Goal: Task Accomplishment & Management: Manage account settings

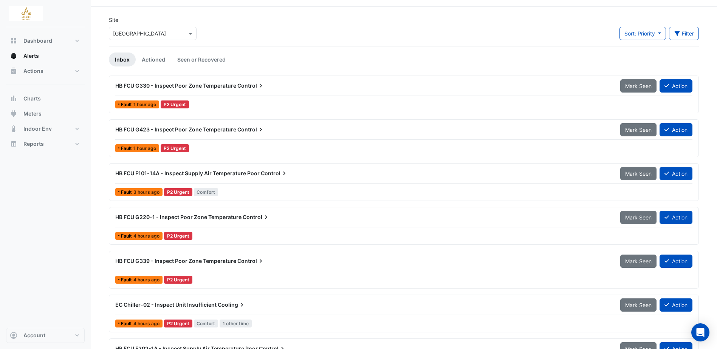
scroll to position [38, 0]
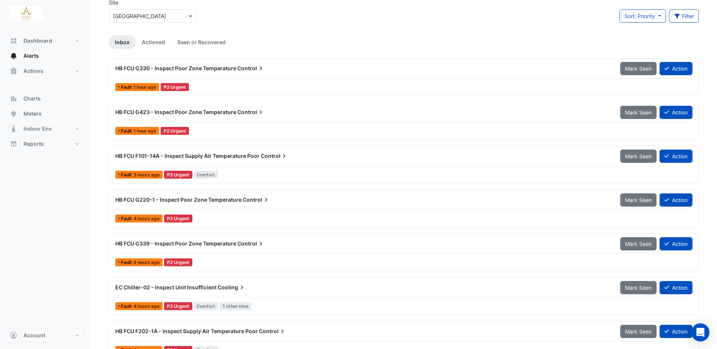
click at [206, 112] on span "HB FCU G423 - Inspect Poor Zone Temperature" at bounding box center [175, 112] width 121 height 6
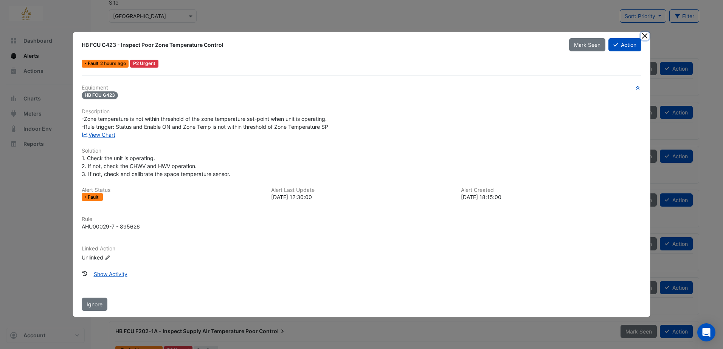
click at [646, 36] on button "Close" at bounding box center [645, 36] width 8 height 8
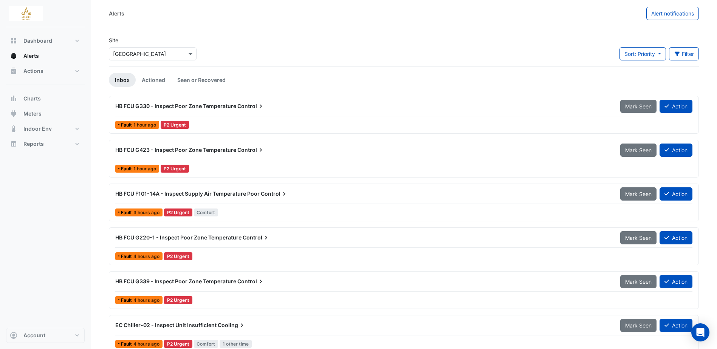
click at [228, 104] on span "HB FCU G330 - Inspect Poor Zone Temperature" at bounding box center [175, 106] width 121 height 6
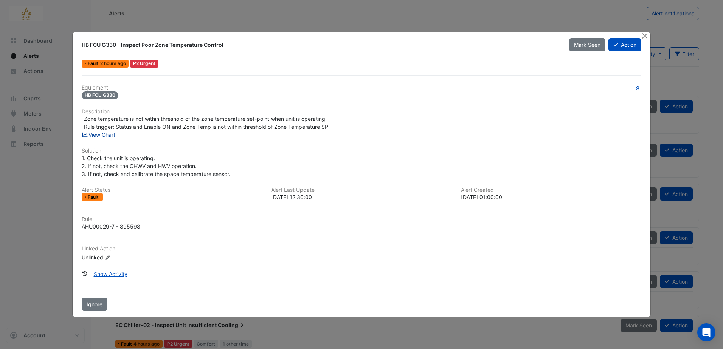
click at [104, 135] on link "View Chart" at bounding box center [99, 135] width 34 height 6
click at [646, 34] on button "Close" at bounding box center [645, 36] width 8 height 8
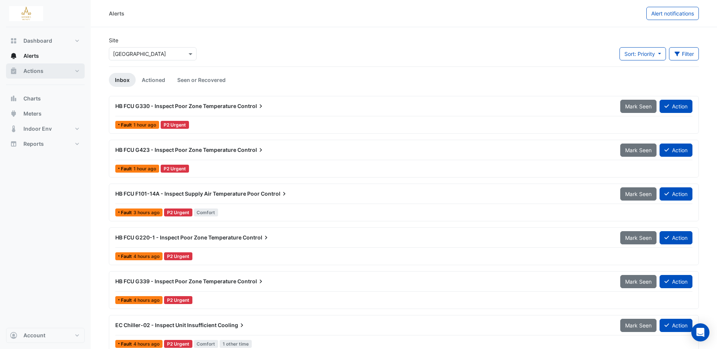
click at [39, 73] on span "Actions" at bounding box center [33, 71] width 20 height 8
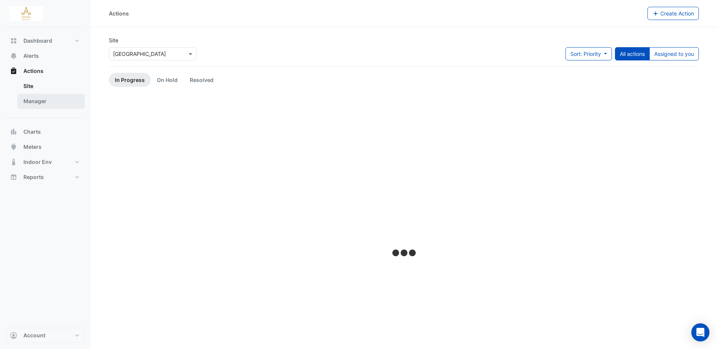
click at [38, 100] on link "Manager" at bounding box center [50, 101] width 67 height 15
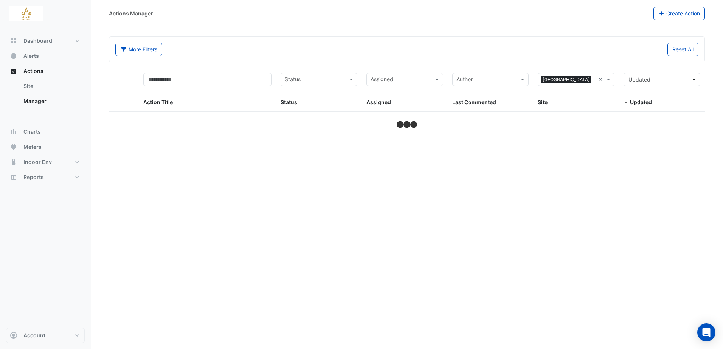
select select "***"
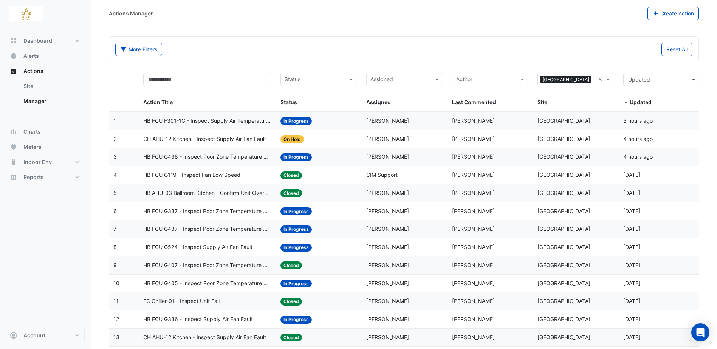
click at [212, 157] on span "HB FCU G438 - Inspect Poor Zone Temperature Control" at bounding box center [207, 157] width 128 height 9
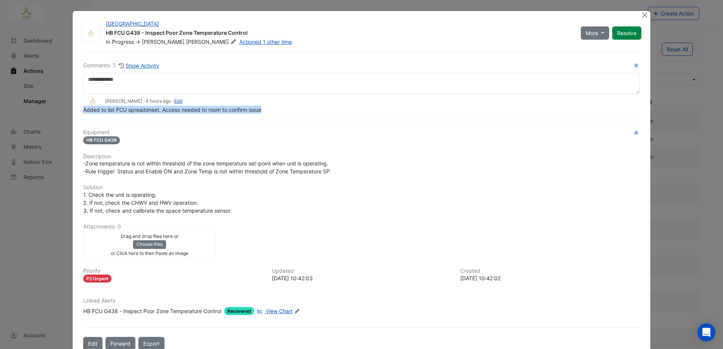
drag, startPoint x: 81, startPoint y: 126, endPoint x: 261, endPoint y: 109, distance: 180.3
click at [261, 109] on span "Added to list FCU spreadsheet. Access needed to room to confirm issue" at bounding box center [172, 110] width 178 height 6
copy span "Added to list FCU spreadsheet. Access needed to room to confirm issue"
click at [644, 15] on button "Close" at bounding box center [645, 15] width 8 height 8
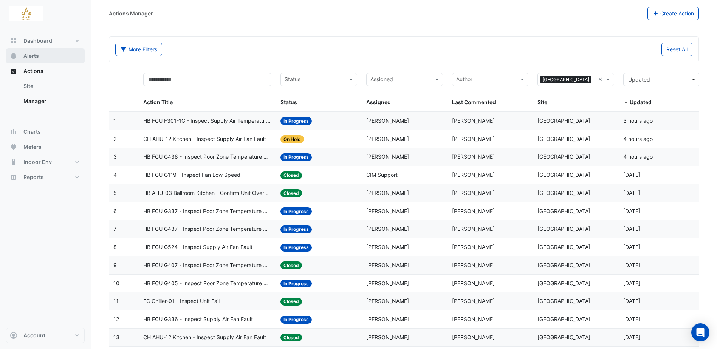
click at [36, 57] on span "Alerts" at bounding box center [30, 56] width 15 height 8
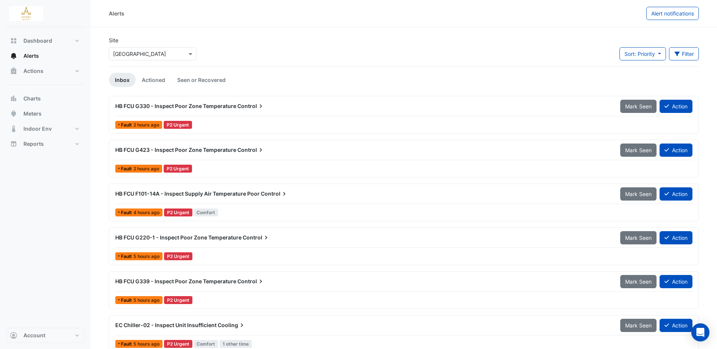
click at [208, 107] on span "HB FCU G330 - Inspect Poor Zone Temperature" at bounding box center [175, 106] width 121 height 6
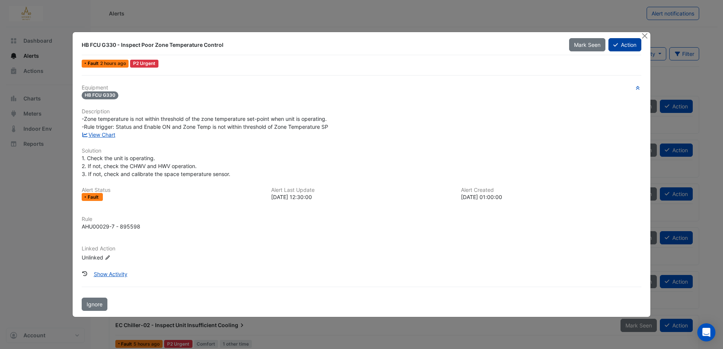
click at [632, 45] on button "Action" at bounding box center [624, 44] width 33 height 13
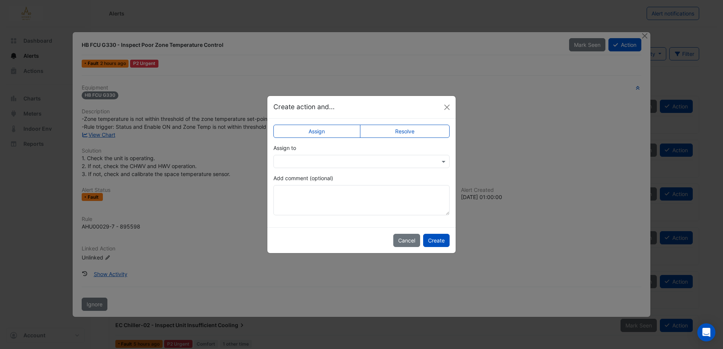
click at [378, 160] on input "text" at bounding box center [353, 162] width 153 height 8
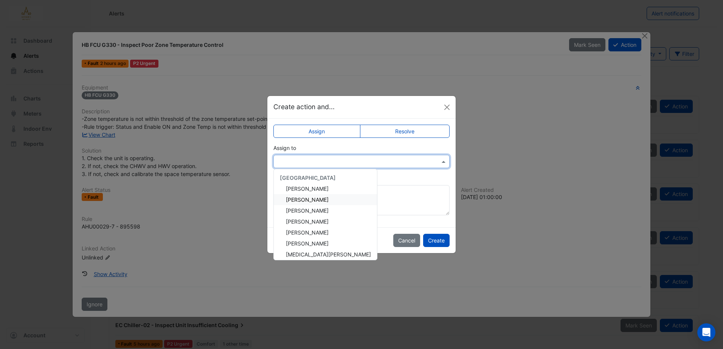
click at [305, 199] on span "[PERSON_NAME]" at bounding box center [307, 200] width 43 height 6
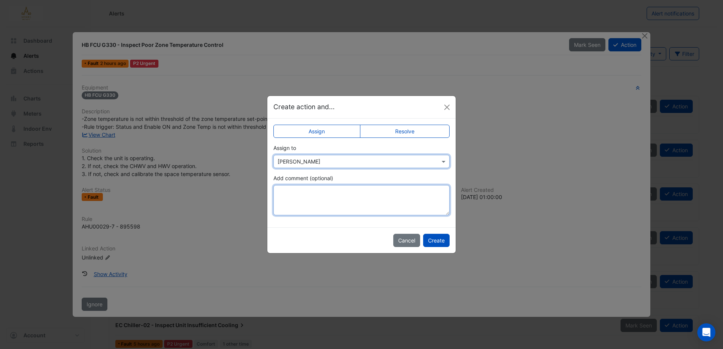
click at [307, 188] on textarea "Add comment (optional)" at bounding box center [361, 200] width 176 height 30
paste textarea "**********"
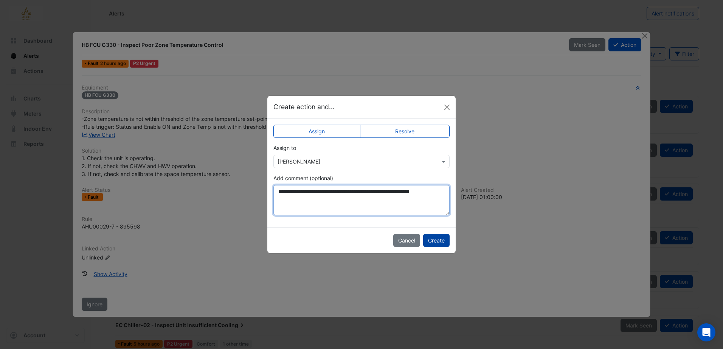
type textarea "**********"
click at [440, 242] on button "Create" at bounding box center [436, 240] width 26 height 13
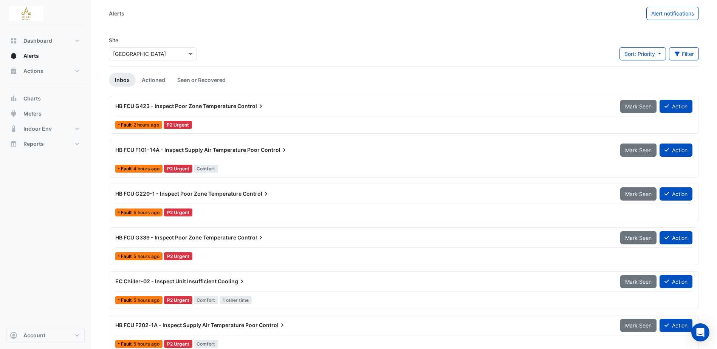
click at [199, 104] on span "HB FCU G423 - Inspect Poor Zone Temperature" at bounding box center [175, 106] width 121 height 6
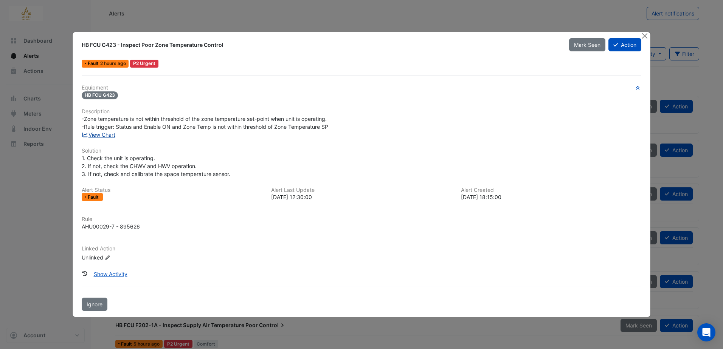
click at [109, 135] on link "View Chart" at bounding box center [99, 135] width 34 height 6
click at [623, 45] on button "Action" at bounding box center [624, 44] width 33 height 13
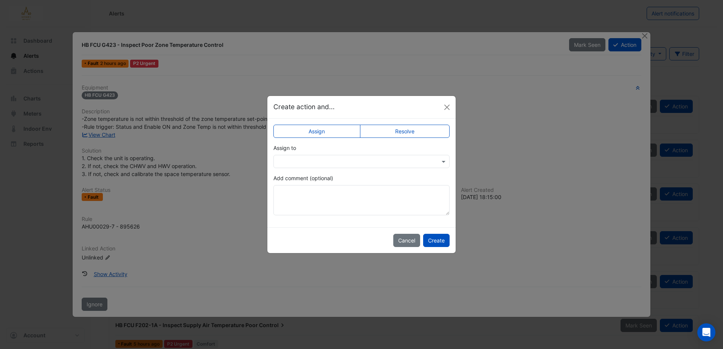
click at [406, 159] on input "text" at bounding box center [353, 162] width 153 height 8
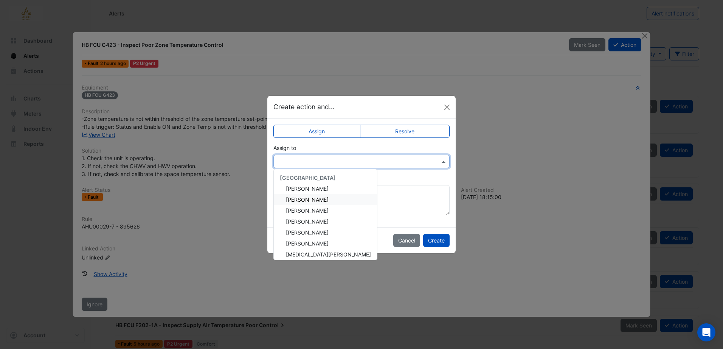
click at [304, 201] on span "[PERSON_NAME]" at bounding box center [307, 200] width 43 height 6
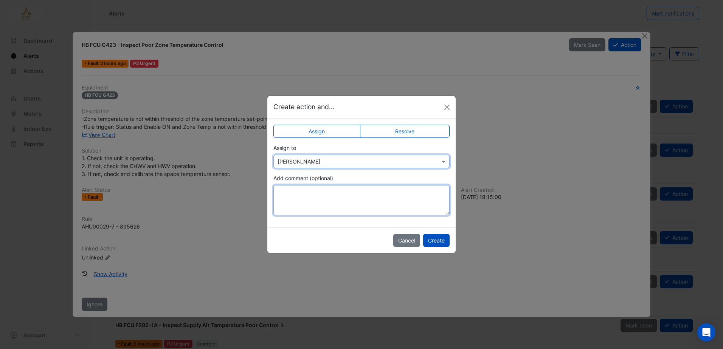
click at [316, 191] on textarea "Add comment (optional)" at bounding box center [361, 200] width 176 height 30
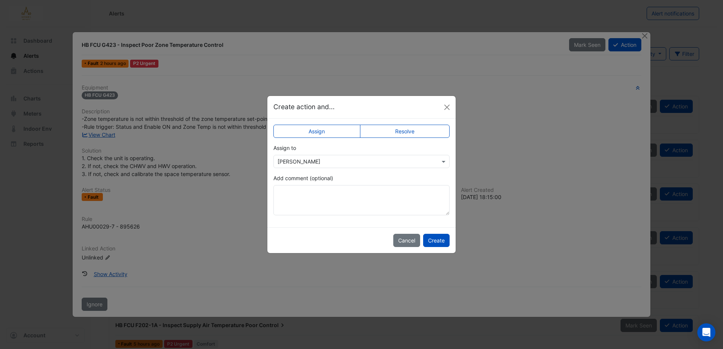
drag, startPoint x: 316, startPoint y: 191, endPoint x: 261, endPoint y: 249, distance: 80.2
click at [261, 249] on ngb-modal-window "Create action and... Assign Resolve Assign to × Eddie Reale Add comment (option…" at bounding box center [361, 174] width 723 height 349
click at [445, 108] on button "Close" at bounding box center [446, 107] width 11 height 11
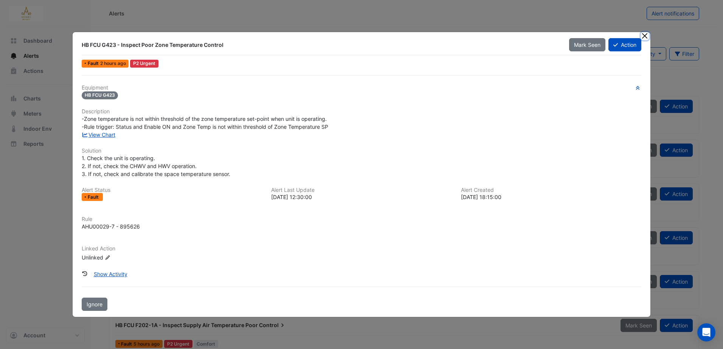
click at [643, 33] on button "Close" at bounding box center [645, 36] width 8 height 8
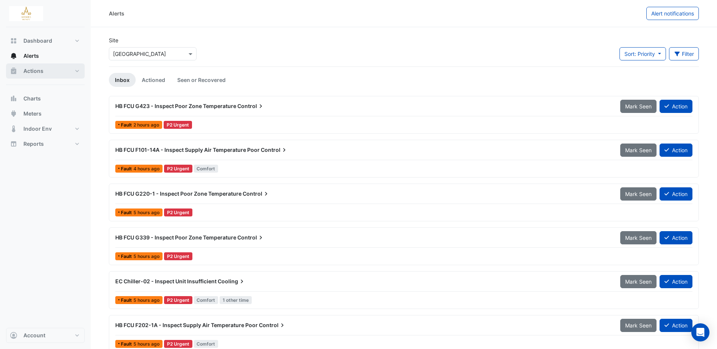
click at [36, 70] on span "Actions" at bounding box center [33, 71] width 20 height 8
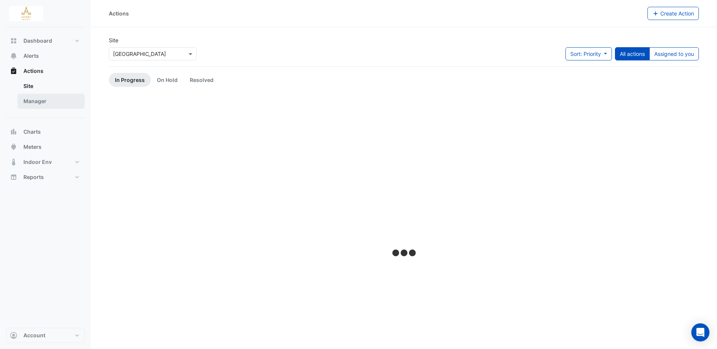
click at [40, 100] on link "Manager" at bounding box center [50, 101] width 67 height 15
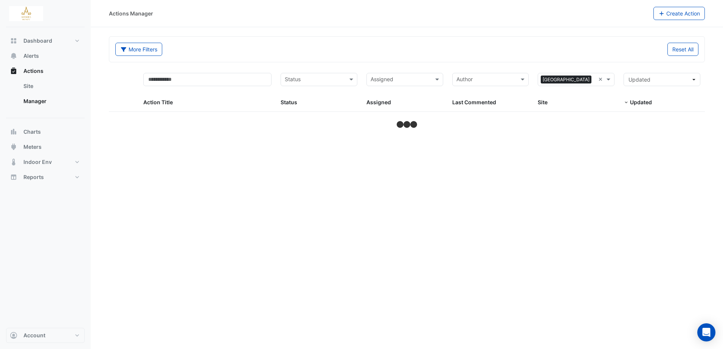
select select "***"
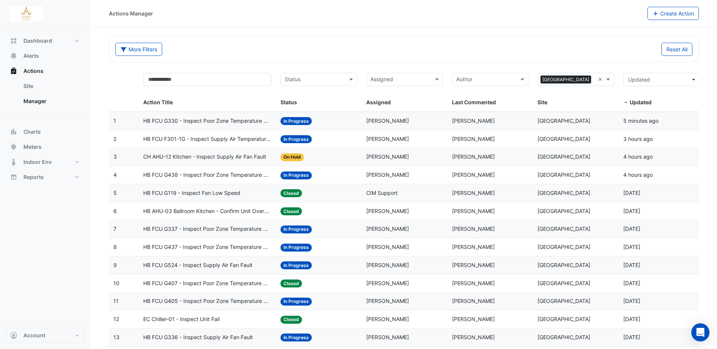
click at [229, 195] on span "HB FCU G119 - Inspect Fan Low Speed" at bounding box center [191, 193] width 97 height 9
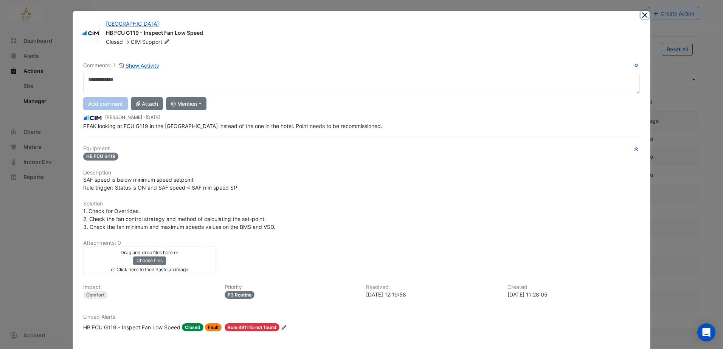
drag, startPoint x: 643, startPoint y: 13, endPoint x: 587, endPoint y: 33, distance: 60.0
click at [643, 13] on button "Close" at bounding box center [645, 15] width 8 height 8
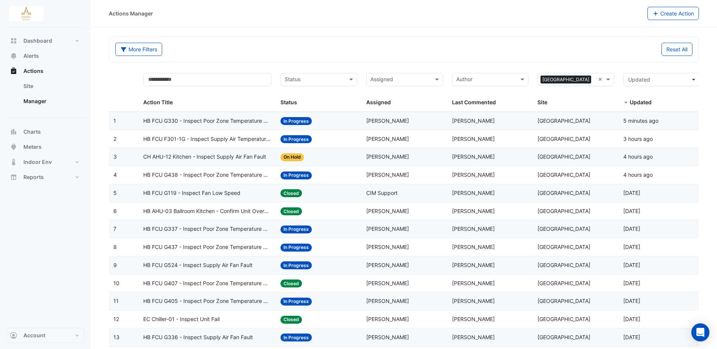
click at [179, 228] on span "HB FCU G337 - Inspect Poor Zone Temperature Control" at bounding box center [207, 229] width 128 height 9
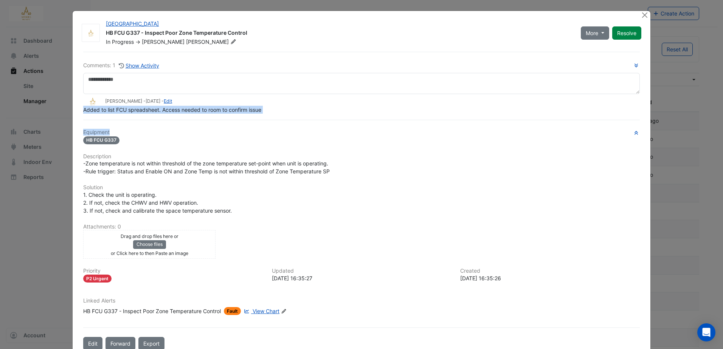
drag, startPoint x: 81, startPoint y: 126, endPoint x: 225, endPoint y: 127, distance: 144.4
click at [224, 127] on div "Comments: 1 Show Activity Eddie Reale - 4 days ago - Edit Added to list FCU spr…" at bounding box center [362, 201] width 566 height 299
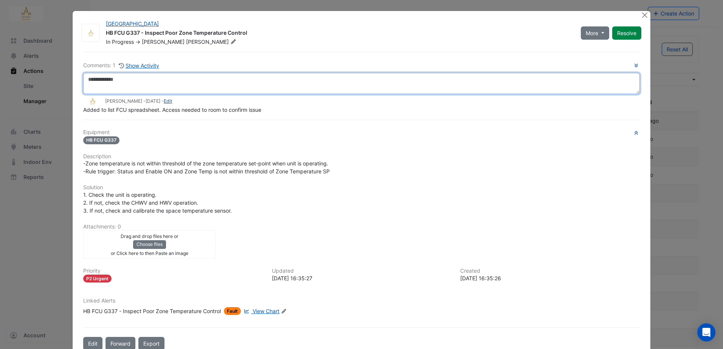
click at [244, 87] on textarea at bounding box center [361, 83] width 556 height 21
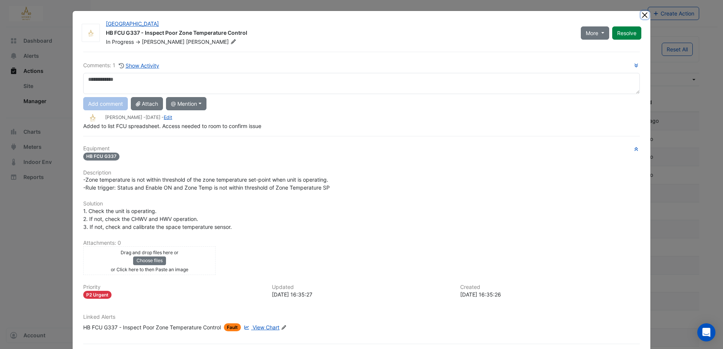
click at [643, 17] on button "Close" at bounding box center [645, 15] width 8 height 8
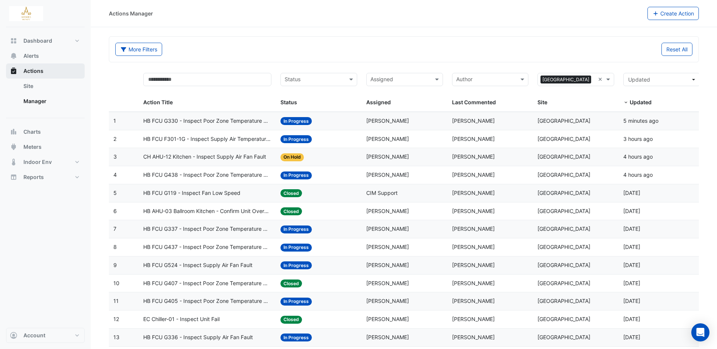
click at [40, 71] on span "Actions" at bounding box center [33, 71] width 20 height 8
click at [35, 56] on span "Alerts" at bounding box center [30, 56] width 15 height 8
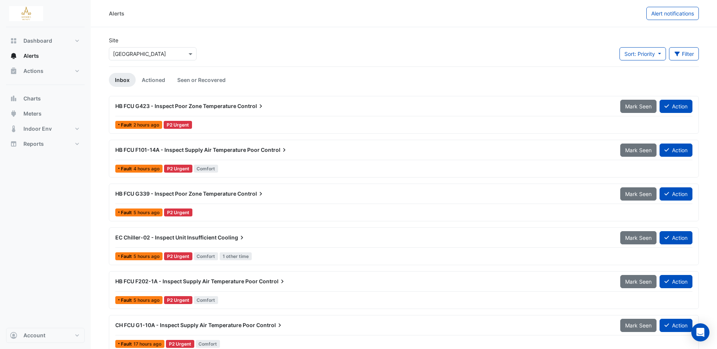
click at [168, 104] on span "HB FCU G423 - Inspect Poor Zone Temperature" at bounding box center [175, 106] width 121 height 6
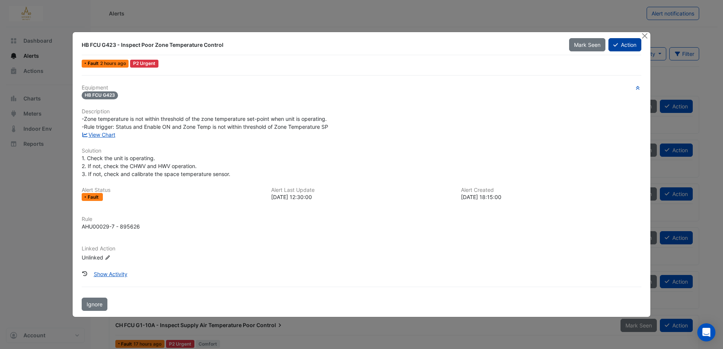
click at [622, 47] on button "Action" at bounding box center [624, 44] width 33 height 13
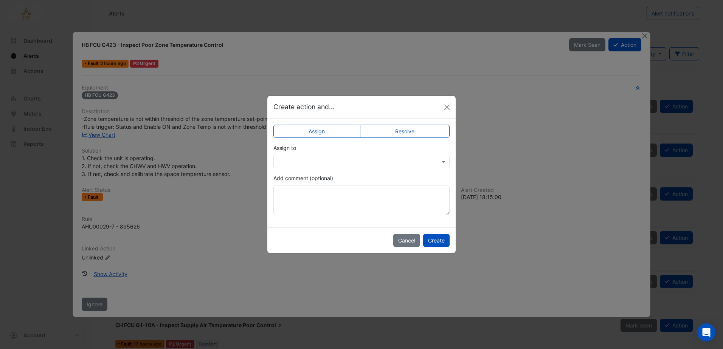
click at [388, 132] on label "Resolve" at bounding box center [405, 131] width 90 height 13
click at [356, 161] on input "text" at bounding box center [353, 162] width 153 height 8
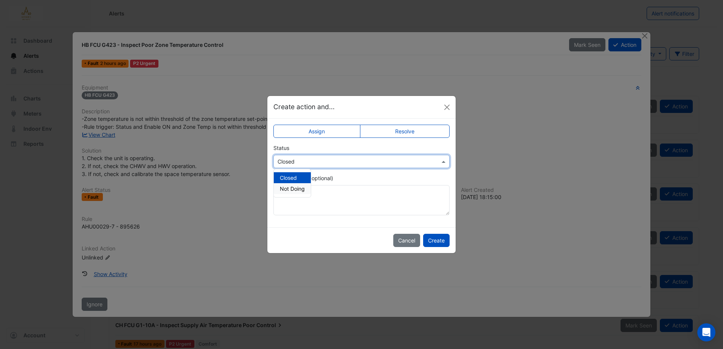
click at [375, 166] on div "Select Status × Closed" at bounding box center [361, 161] width 176 height 13
click at [323, 125] on label "Assign" at bounding box center [316, 131] width 87 height 13
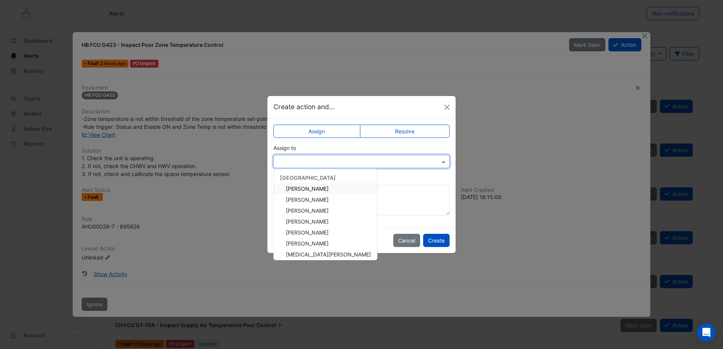
drag, startPoint x: 336, startPoint y: 157, endPoint x: 339, endPoint y: 162, distance: 5.8
click at [337, 158] on input "text" at bounding box center [353, 162] width 153 height 8
click at [308, 200] on span "[PERSON_NAME]" at bounding box center [307, 200] width 43 height 6
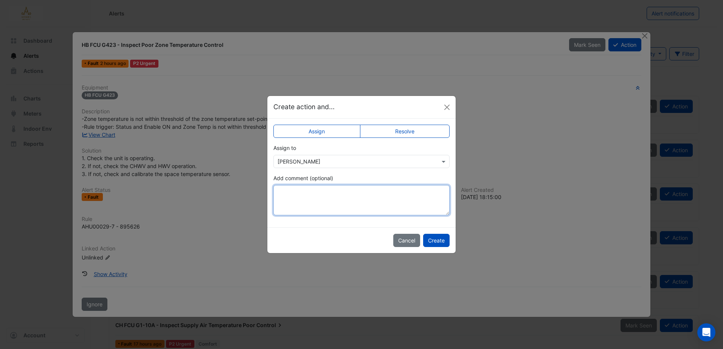
paste textarea "**********"
type textarea "**********"
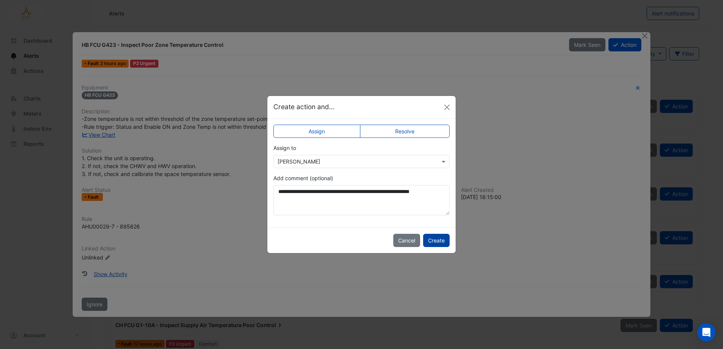
click at [432, 239] on button "Create" at bounding box center [436, 240] width 26 height 13
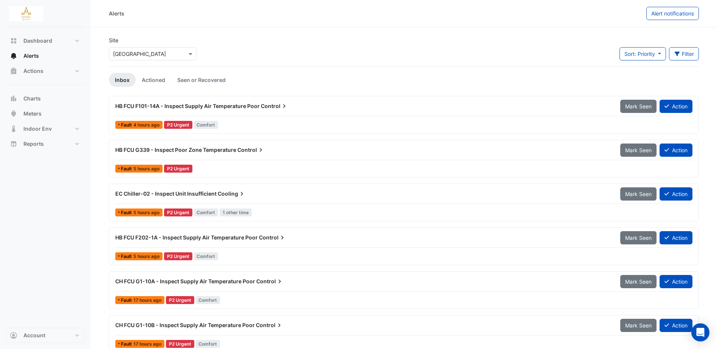
click at [172, 147] on span "HB FCU G339 - Inspect Poor Zone Temperature" at bounding box center [175, 150] width 121 height 6
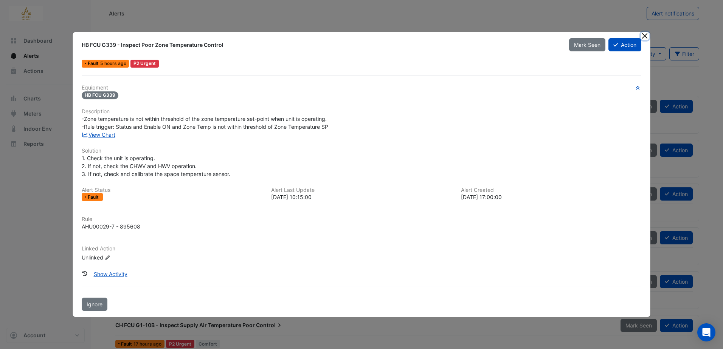
click at [645, 38] on button "Close" at bounding box center [645, 36] width 8 height 8
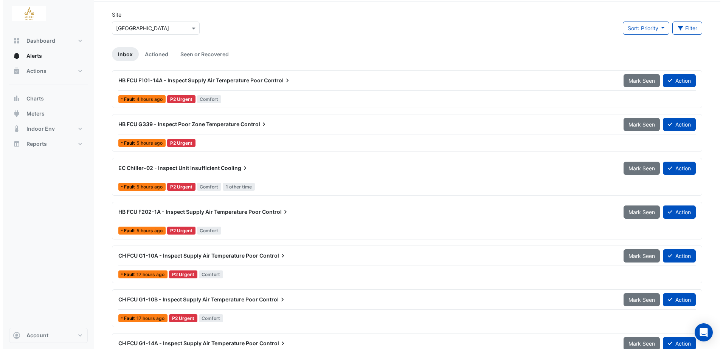
scroll to position [38, 0]
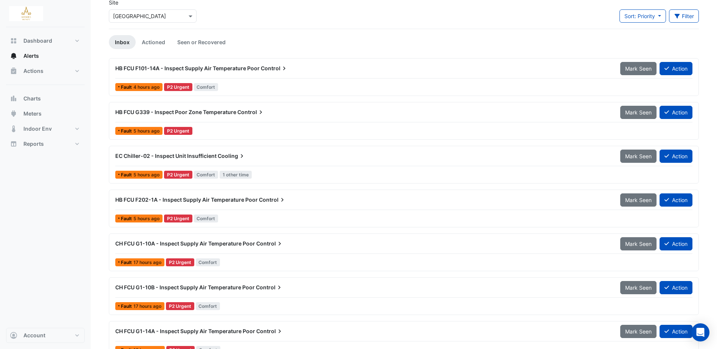
click at [216, 155] on div "EC Chiller-02 - Inspect Unit Insufficient Cooling" at bounding box center [363, 156] width 496 height 8
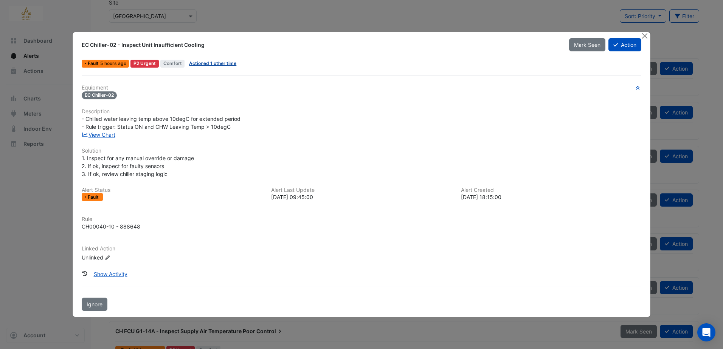
click at [232, 64] on link "Actioned 1 other time" at bounding box center [212, 63] width 47 height 6
click at [104, 272] on button "Show Activity" at bounding box center [110, 274] width 43 height 13
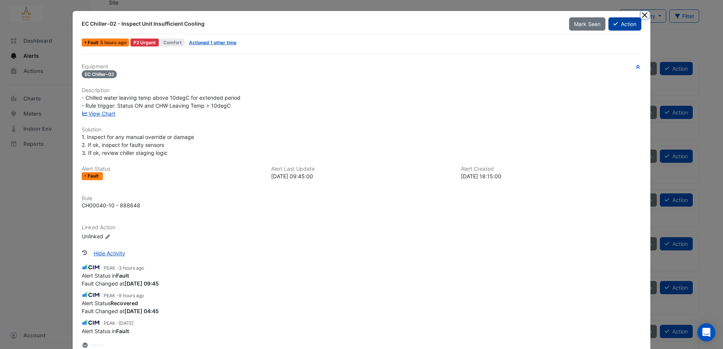
drag, startPoint x: 641, startPoint y: 15, endPoint x: 636, endPoint y: 15, distance: 4.6
click at [641, 15] on button "Close" at bounding box center [645, 15] width 8 height 8
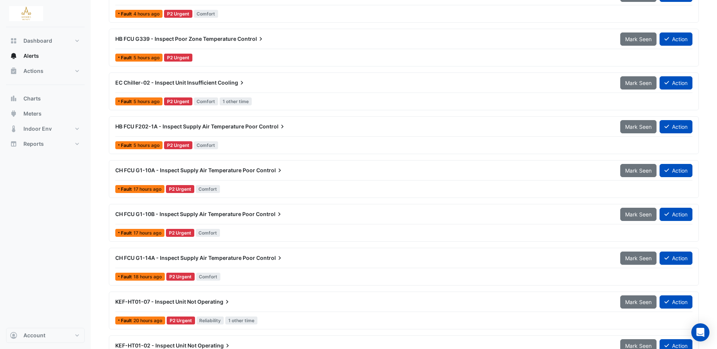
scroll to position [76, 0]
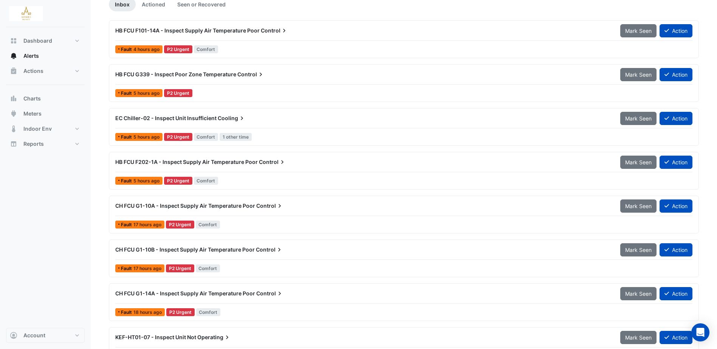
click at [199, 118] on span "EC Chiller-02 - Inspect Unit Insufficient" at bounding box center [165, 118] width 101 height 6
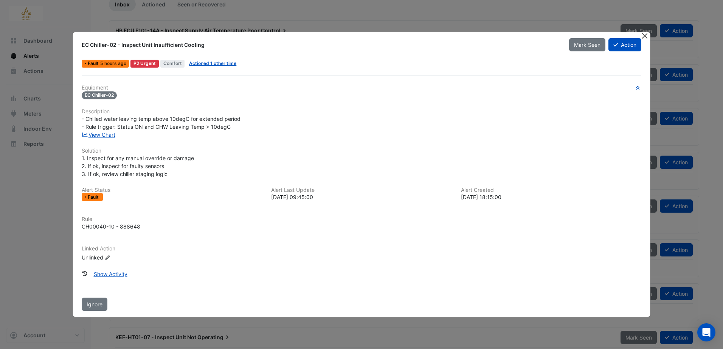
click at [646, 36] on button "Close" at bounding box center [645, 36] width 8 height 8
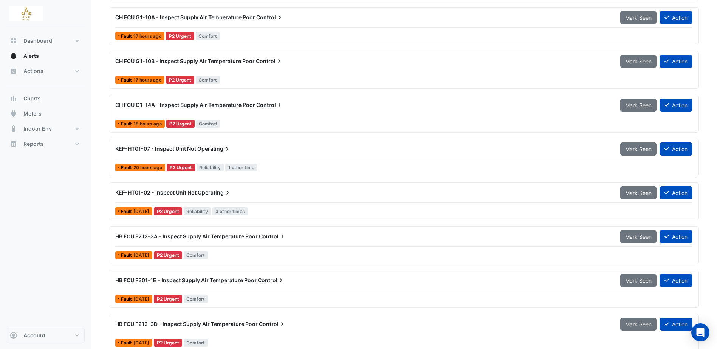
scroll to position [265, 0]
click at [208, 146] on span "Operating" at bounding box center [214, 149] width 34 height 8
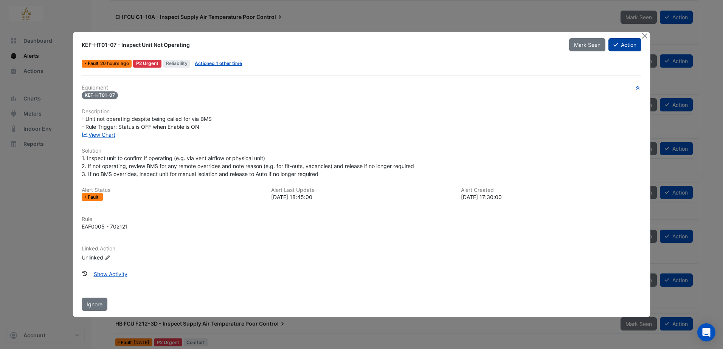
click at [623, 42] on button "Action" at bounding box center [624, 44] width 33 height 13
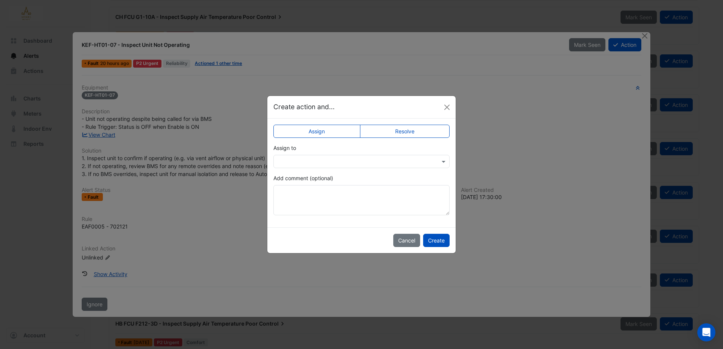
click at [418, 132] on label "Resolve" at bounding box center [405, 131] width 90 height 13
click at [437, 246] on button "Create" at bounding box center [436, 240] width 26 height 13
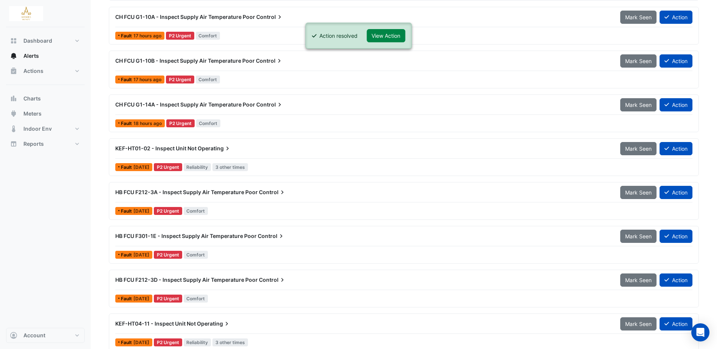
click at [209, 152] on span "Operating" at bounding box center [215, 149] width 34 height 8
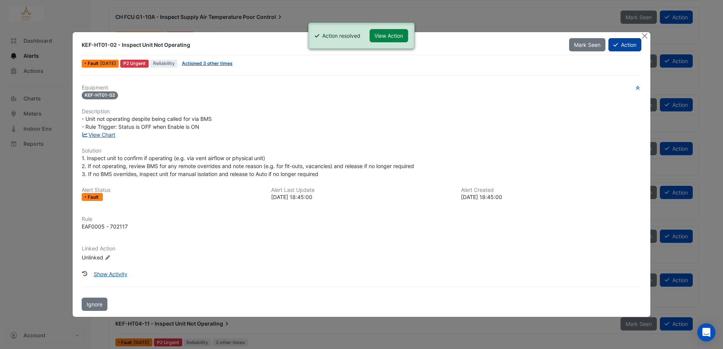
click at [633, 45] on button "Action" at bounding box center [624, 44] width 33 height 13
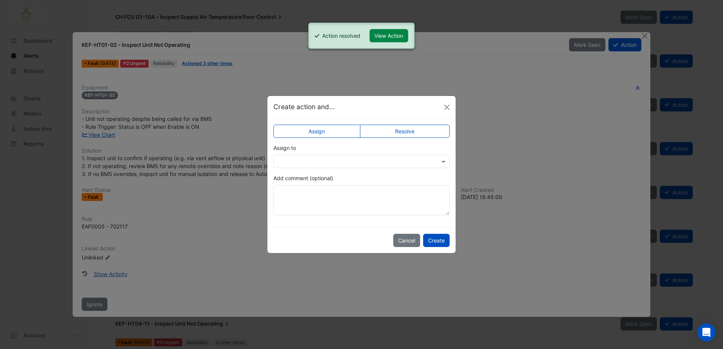
click at [418, 133] on label "Resolve" at bounding box center [405, 131] width 90 height 13
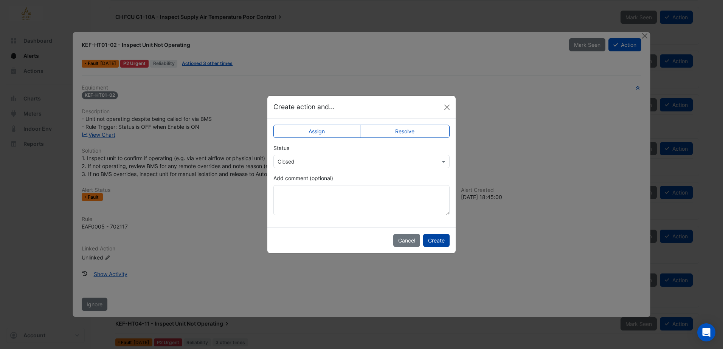
click at [437, 246] on button "Create" at bounding box center [436, 240] width 26 height 13
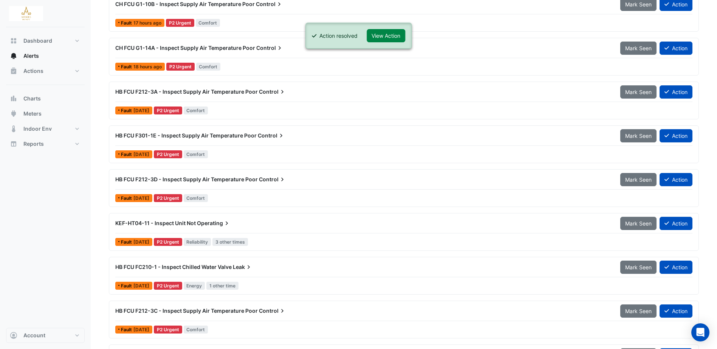
scroll to position [340, 0]
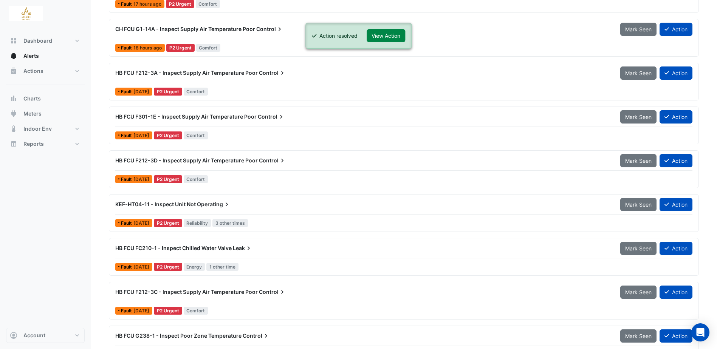
click at [215, 203] on span "Operating" at bounding box center [214, 205] width 34 height 8
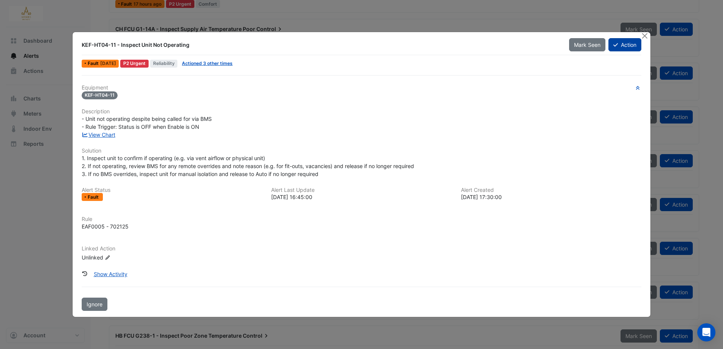
click at [628, 45] on button "Action" at bounding box center [624, 44] width 33 height 13
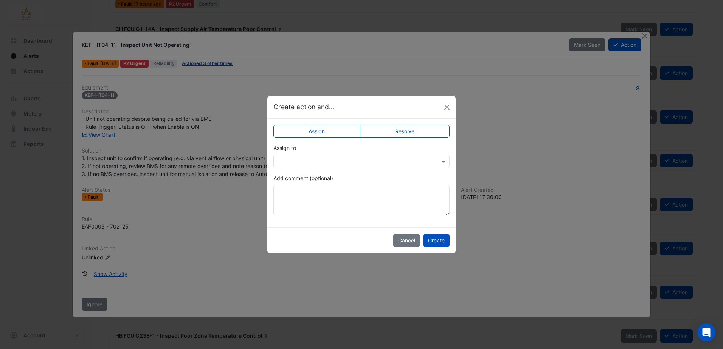
click at [404, 132] on label "Resolve" at bounding box center [405, 131] width 90 height 13
click at [440, 246] on button "Create" at bounding box center [436, 240] width 26 height 13
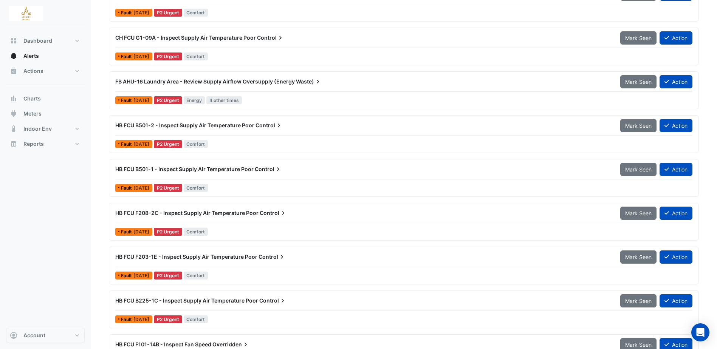
scroll to position [945, 0]
click at [236, 79] on span "FB AHU-16 Laundry Area - Review Supply Airflow Oversupply (Energy" at bounding box center [205, 82] width 180 height 6
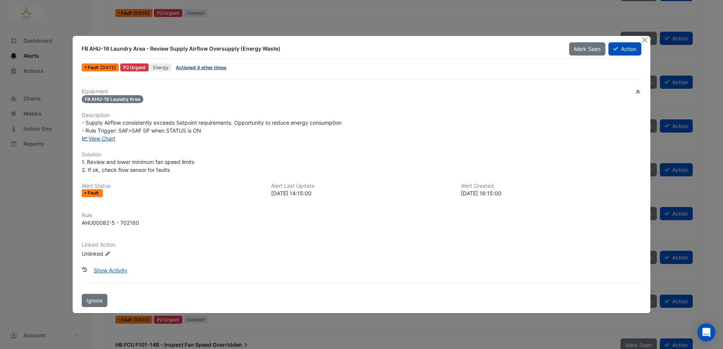
click at [226, 67] on link "Actioned 4 other times" at bounding box center [201, 68] width 51 height 6
click at [108, 269] on button "Show Activity" at bounding box center [110, 270] width 43 height 13
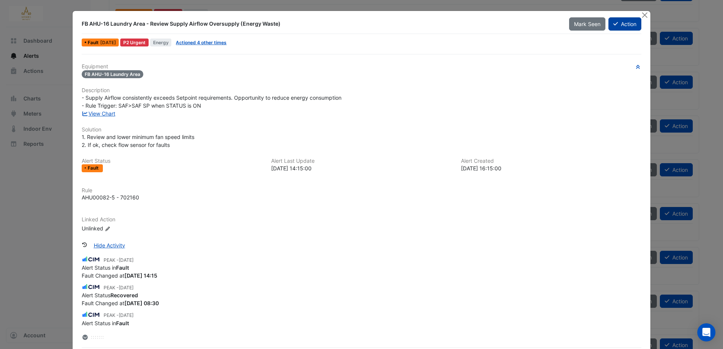
click at [629, 23] on button "Action" at bounding box center [624, 23] width 33 height 13
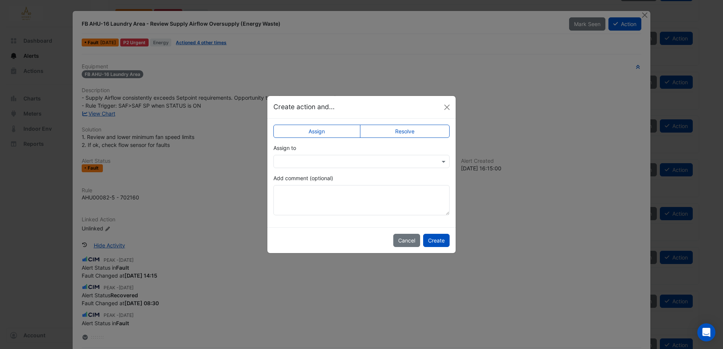
click at [426, 130] on label "Resolve" at bounding box center [405, 131] width 90 height 13
click at [438, 240] on button "Create" at bounding box center [436, 240] width 26 height 13
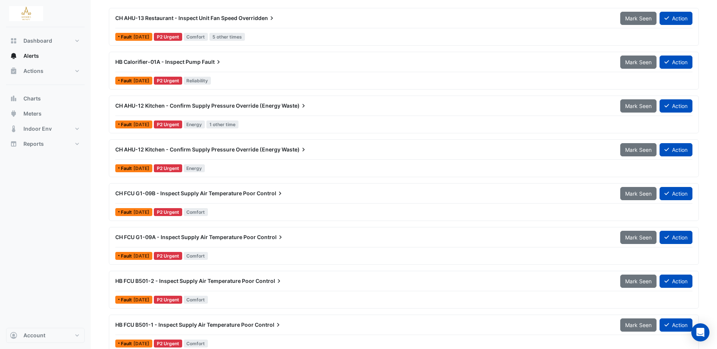
scroll to position [680, 0]
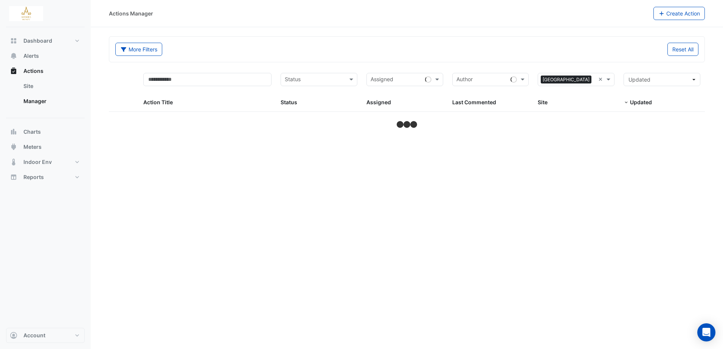
select select "***"
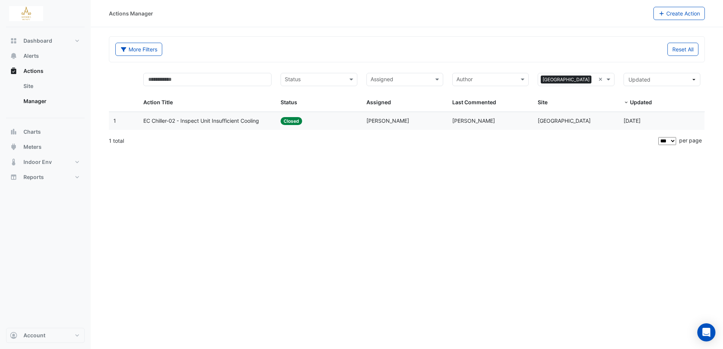
click at [263, 125] on div "EC Chiller-02 - Inspect Unit Insufficient Cooling" at bounding box center [207, 121] width 128 height 9
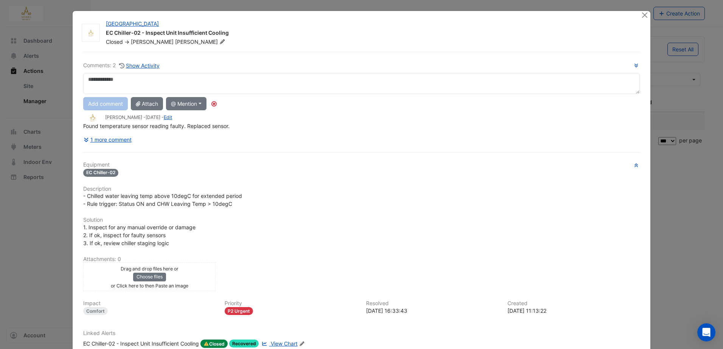
click at [647, 15] on div at bounding box center [645, 15] width 9 height 9
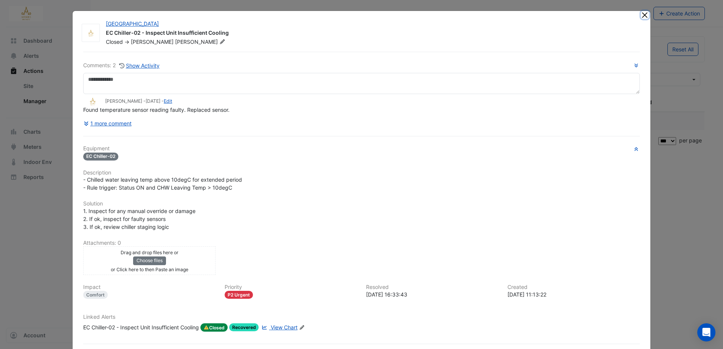
click at [644, 16] on button "Close" at bounding box center [645, 15] width 8 height 8
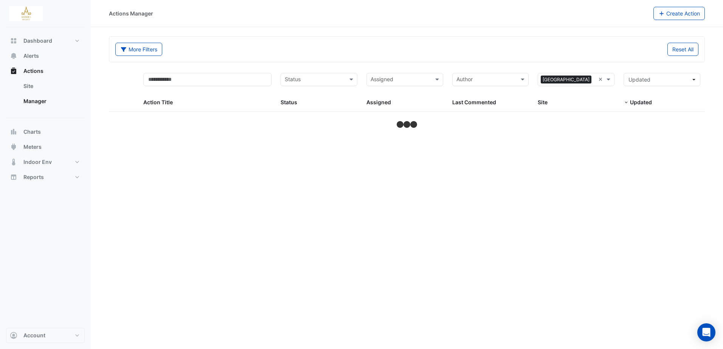
select select "***"
